Goal: Task Accomplishment & Management: Manage account settings

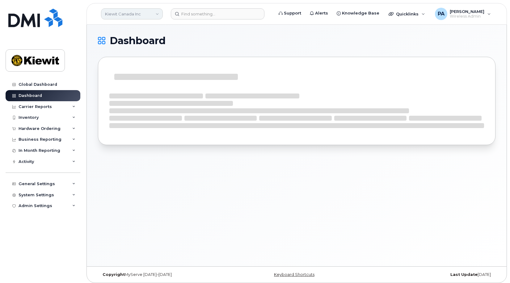
click at [125, 14] on link "Kiewit Canada Inc" at bounding box center [132, 13] width 62 height 11
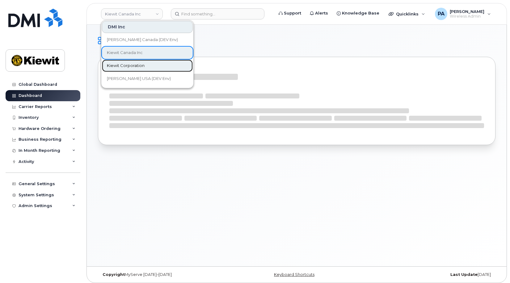
click at [123, 66] on span "Kiewit Corporation" at bounding box center [126, 66] width 38 height 6
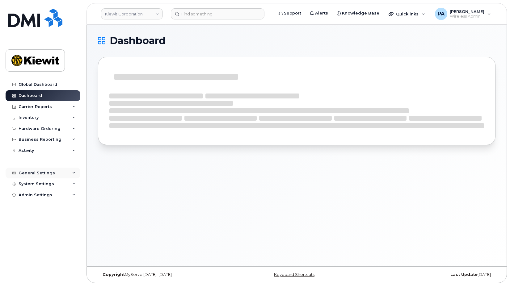
click at [37, 176] on div "General Settings" at bounding box center [43, 173] width 75 height 11
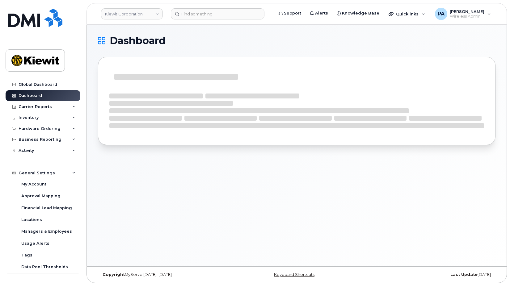
scroll to position [21, 0]
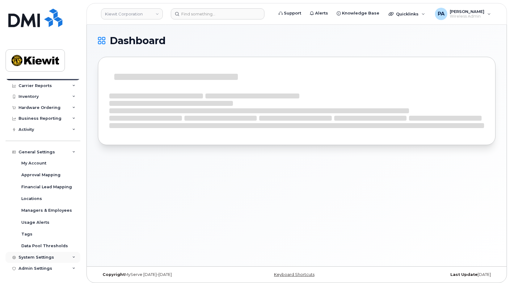
click at [40, 258] on div "System Settings" at bounding box center [37, 257] width 36 height 5
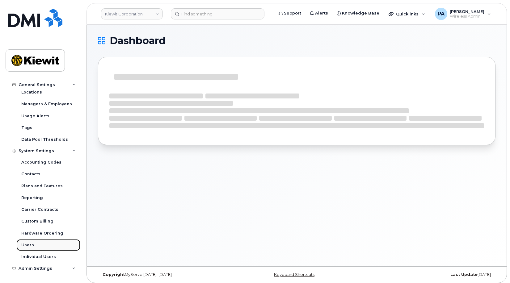
click at [24, 240] on link "Users" at bounding box center [48, 245] width 64 height 12
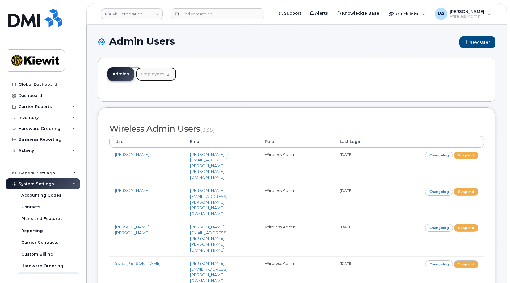
click at [151, 76] on link "Employees 2" at bounding box center [156, 74] width 40 height 14
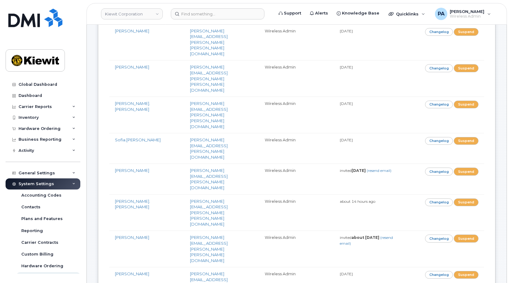
scroll to position [154, 0]
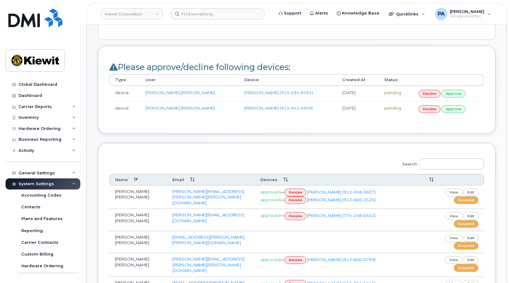
scroll to position [93, 0]
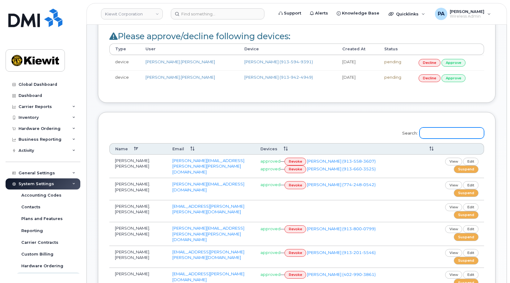
click at [443, 130] on input "Search:" at bounding box center [451, 133] width 65 height 11
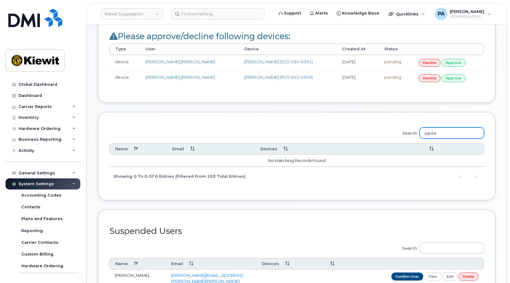
type input "jupiter"
drag, startPoint x: 458, startPoint y: 133, endPoint x: 403, endPoint y: 134, distance: 55.0
click at [403, 134] on div "Search: jupiter Name Email Devices No matching records found Showing 0 to 0 of …" at bounding box center [296, 155] width 375 height 62
type input "t"
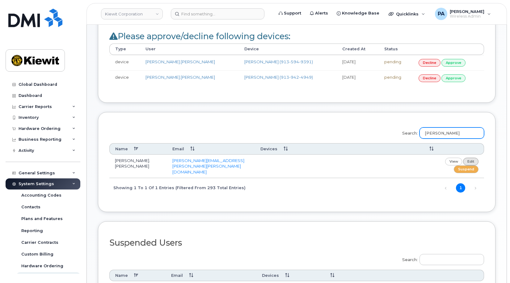
type input "vang"
click at [470, 160] on link "edit" at bounding box center [470, 162] width 15 height 8
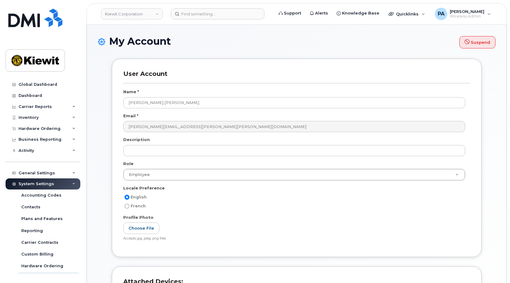
select select
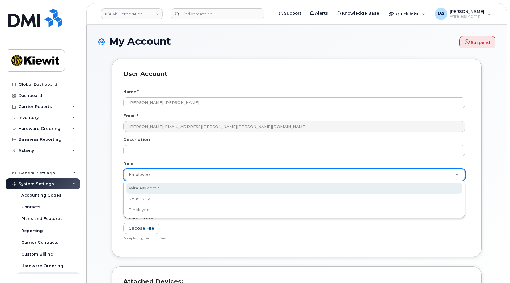
select select "wireless_admin"
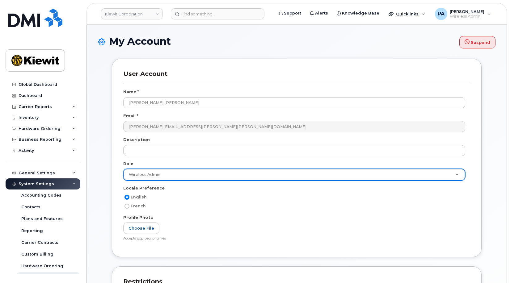
scroll to position [185, 0]
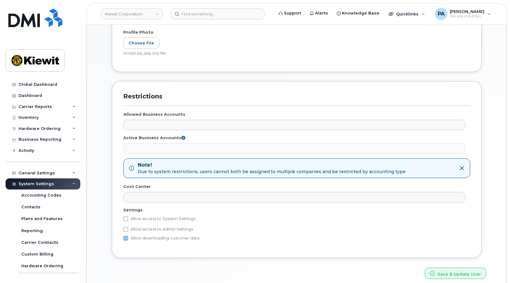
click at [138, 218] on label "Allow access to System Settings" at bounding box center [159, 218] width 72 height 7
click at [128, 218] on input "Allow access to System Settings" at bounding box center [125, 218] width 5 height 5
checkbox input "true"
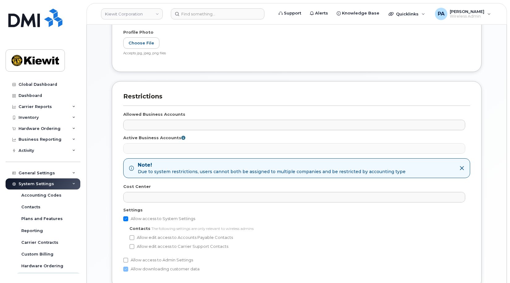
scroll to position [243, 0]
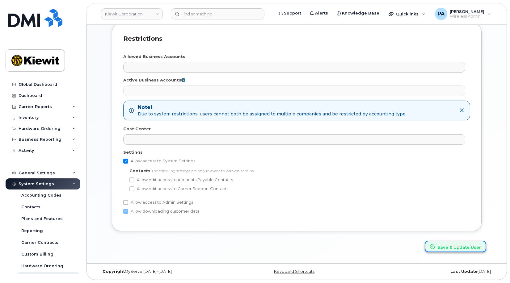
click at [457, 247] on button "Save & Update User" at bounding box center [455, 246] width 61 height 11
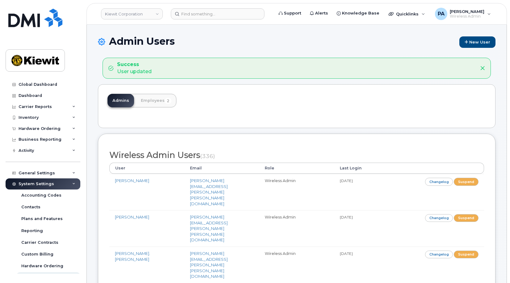
scroll to position [6615, 0]
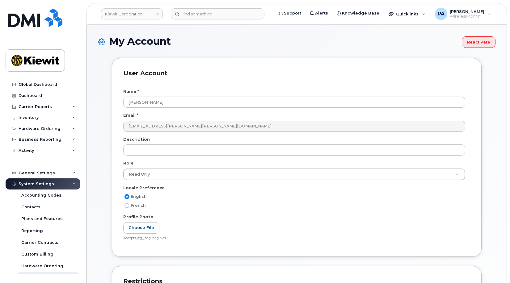
select select
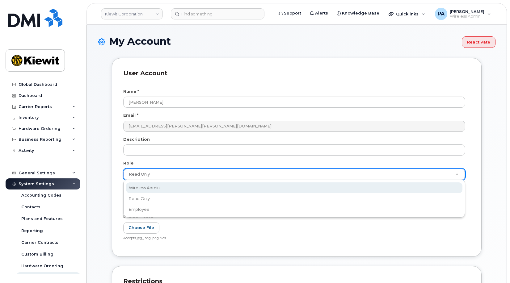
select select "wireless_admin"
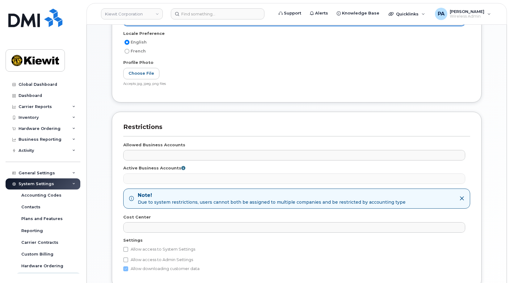
scroll to position [212, 0]
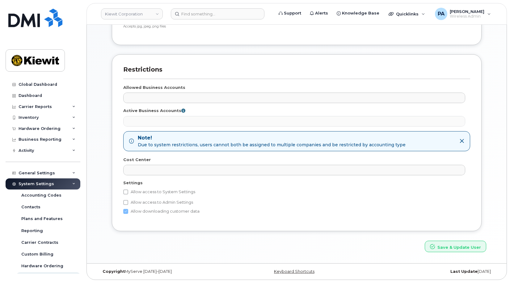
click at [171, 192] on label "Allow access to System Settings" at bounding box center [159, 191] width 72 height 7
click at [128, 192] on input "Allow access to System Settings" at bounding box center [125, 192] width 5 height 5
checkbox input "true"
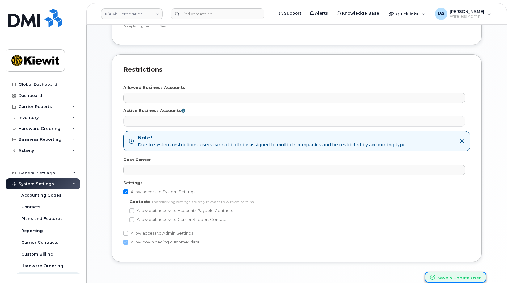
click at [441, 280] on button "Save & Update User" at bounding box center [455, 277] width 61 height 11
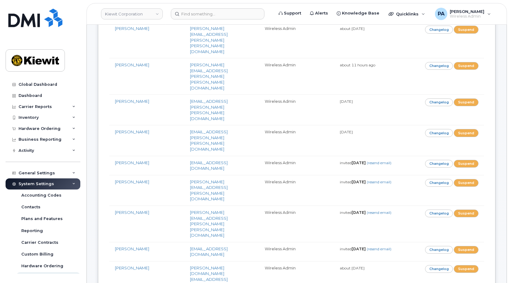
scroll to position [6615, 0]
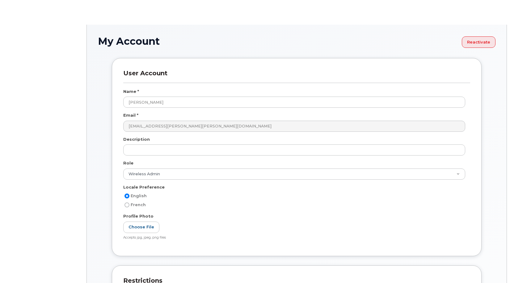
select select
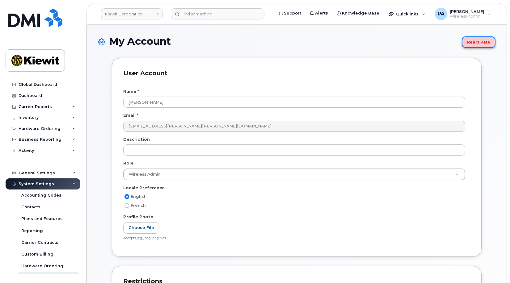
click at [485, 43] on button "Reactivate" at bounding box center [479, 41] width 34 height 11
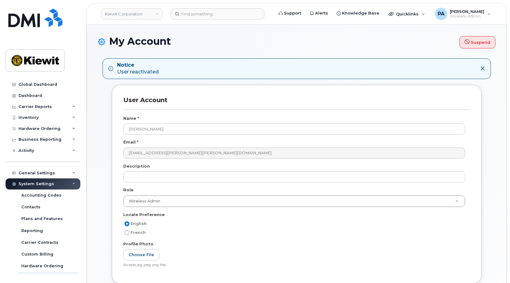
select select
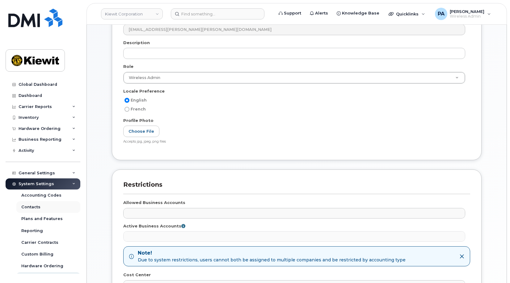
scroll to position [33, 0]
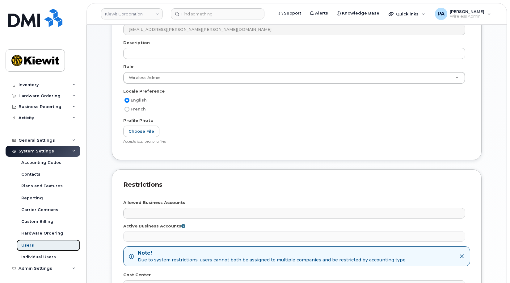
click at [27, 247] on div "Users" at bounding box center [27, 246] width 13 height 6
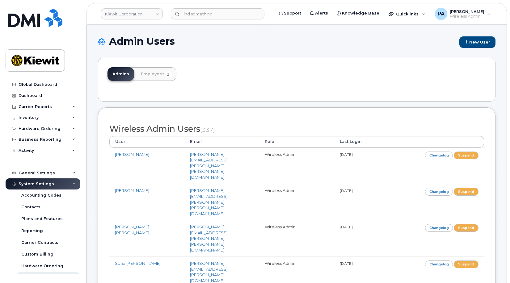
scroll to position [6417, 0]
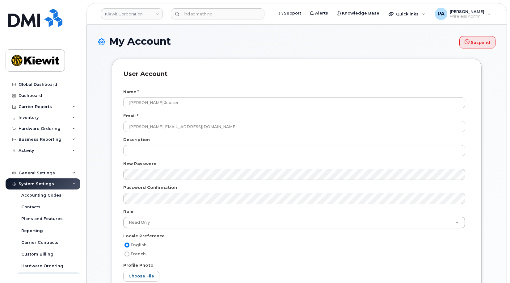
select select
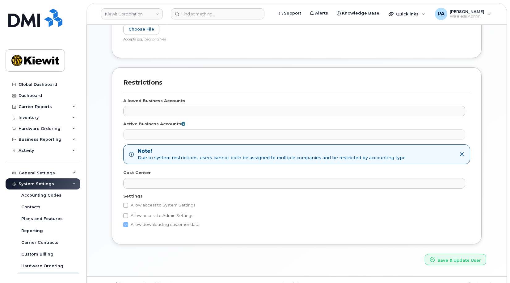
scroll to position [260, 0]
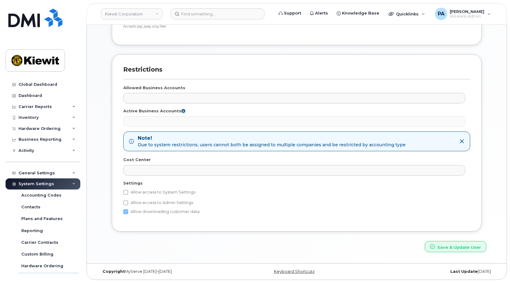
click at [157, 191] on label "Allow access to System Settings" at bounding box center [159, 192] width 72 height 7
click at [128, 191] on input "Allow access to System Settings" at bounding box center [125, 192] width 5 height 5
checkbox input "true"
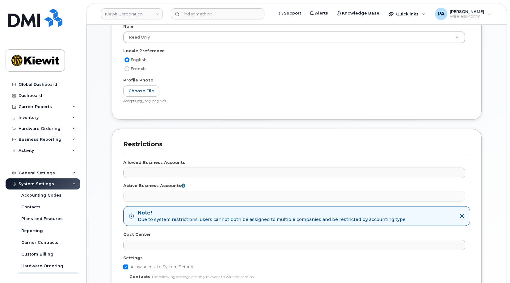
scroll to position [291, 0]
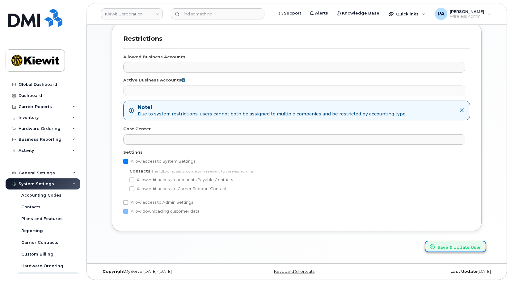
click at [457, 249] on button "Save & Update User" at bounding box center [455, 246] width 61 height 11
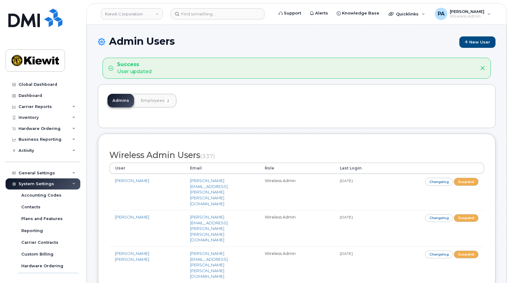
click at [263, 109] on div "Admins Employees 2" at bounding box center [296, 106] width 397 height 44
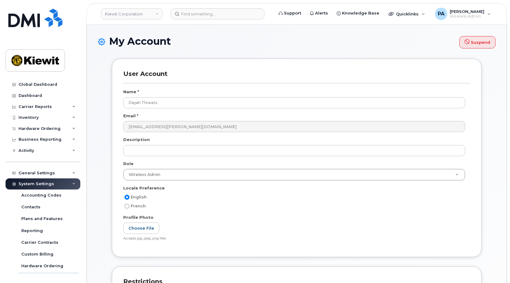
select select
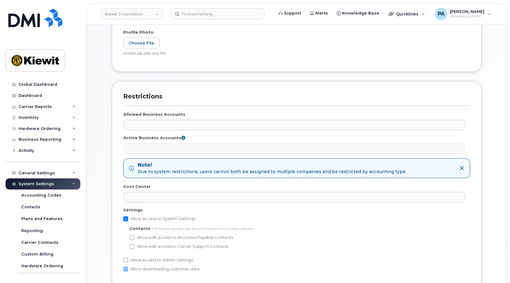
scroll to position [243, 0]
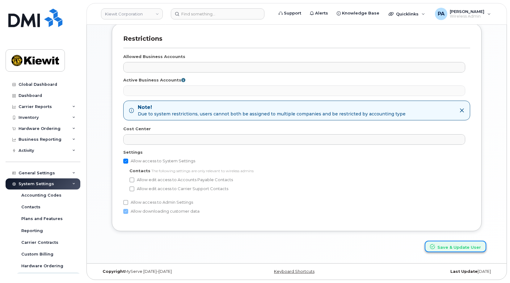
click at [442, 242] on button "Save & Update User" at bounding box center [455, 246] width 61 height 11
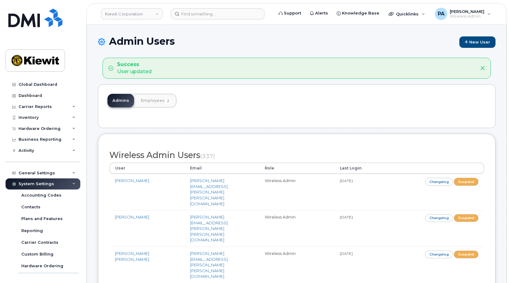
scroll to position [6443, 0]
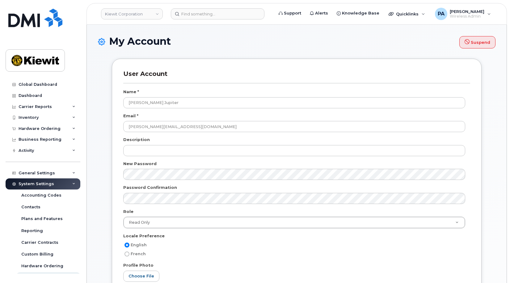
select select
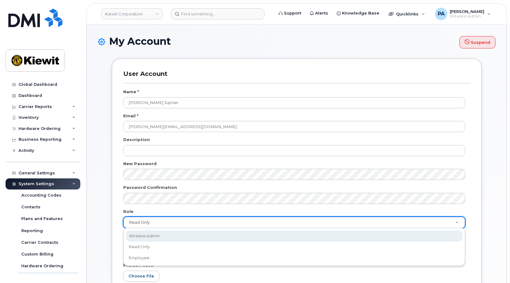
select select "wireless_admin"
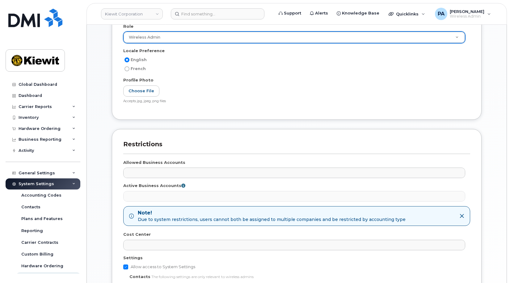
scroll to position [291, 0]
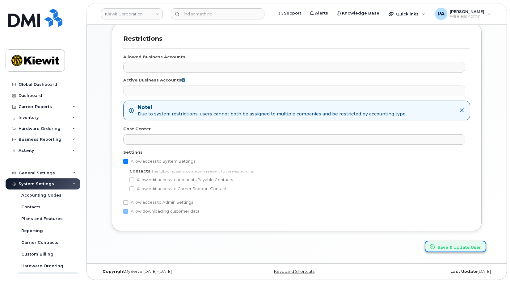
click at [455, 247] on button "Save & Update User" at bounding box center [455, 246] width 61 height 11
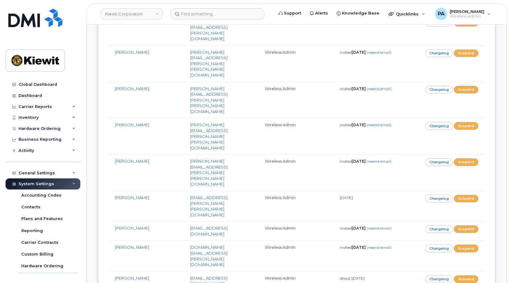
scroll to position [5830, 0]
